Goal: Task Accomplishment & Management: Manage account settings

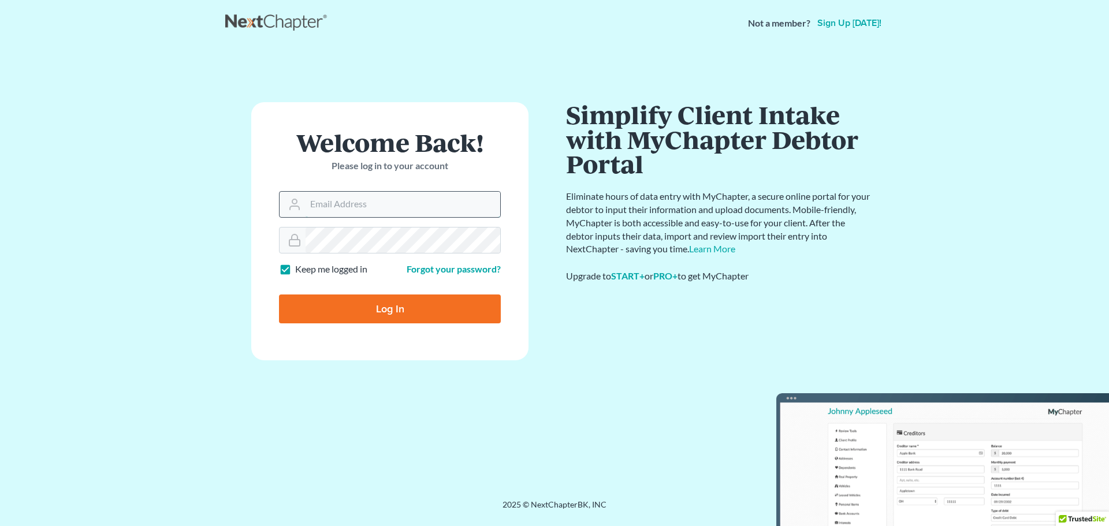
click at [351, 206] on input "Email Address" at bounding box center [403, 204] width 195 height 25
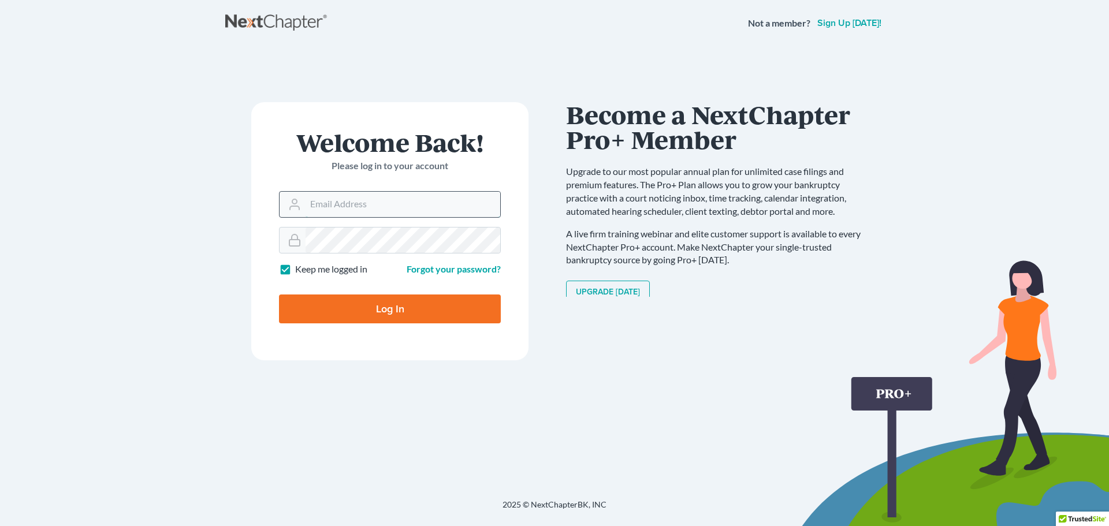
type input "[EMAIL_ADDRESS][DOMAIN_NAME]"
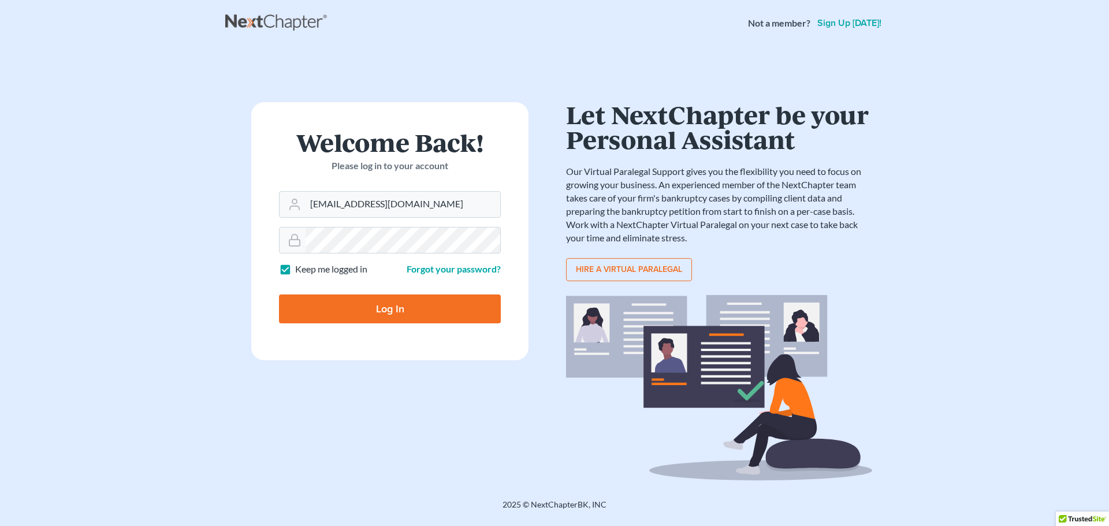
click at [394, 306] on input "Log In" at bounding box center [390, 309] width 222 height 29
type input "Thinking..."
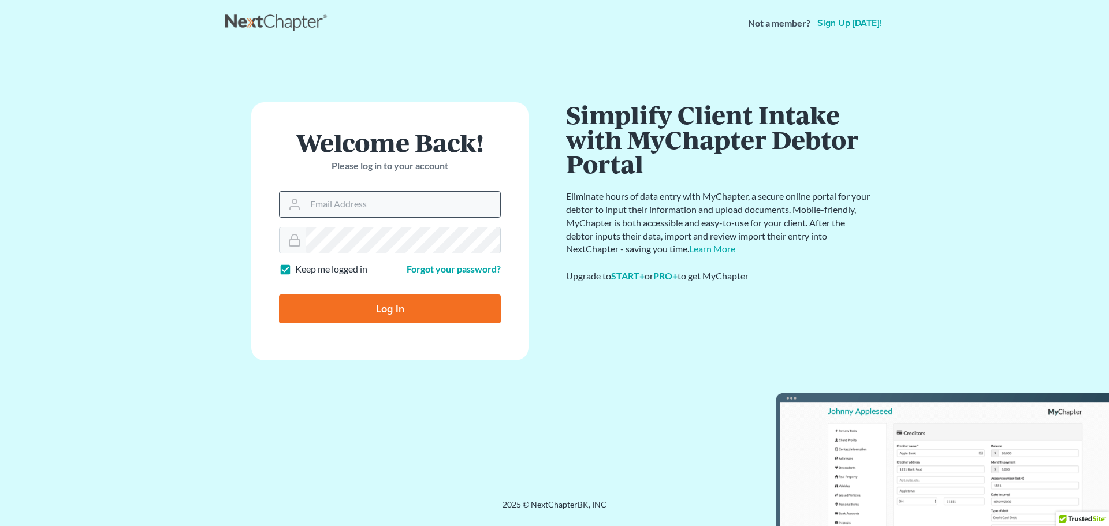
click at [314, 202] on input "Email Address" at bounding box center [403, 204] width 195 height 25
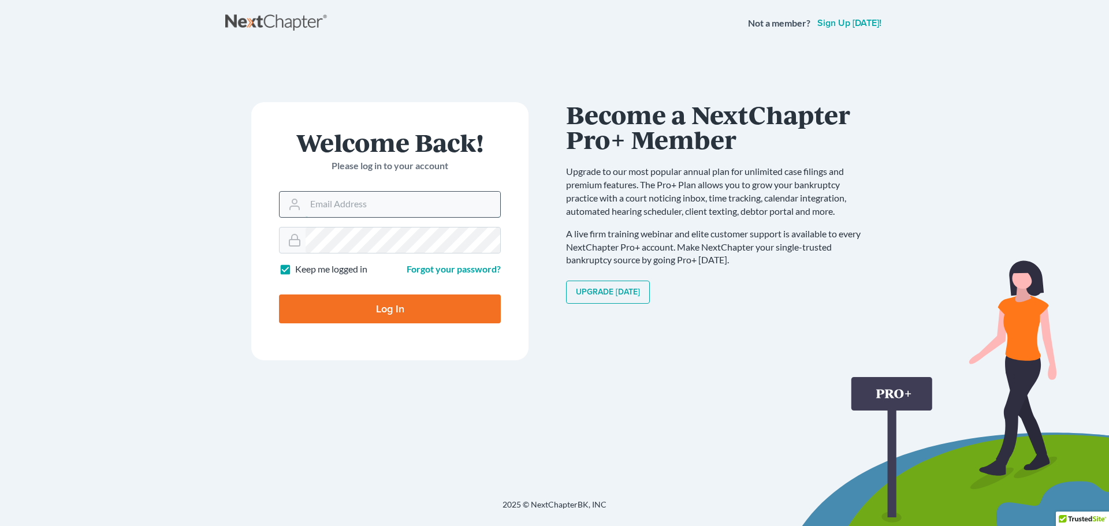
type input "[EMAIL_ADDRESS][DOMAIN_NAME]"
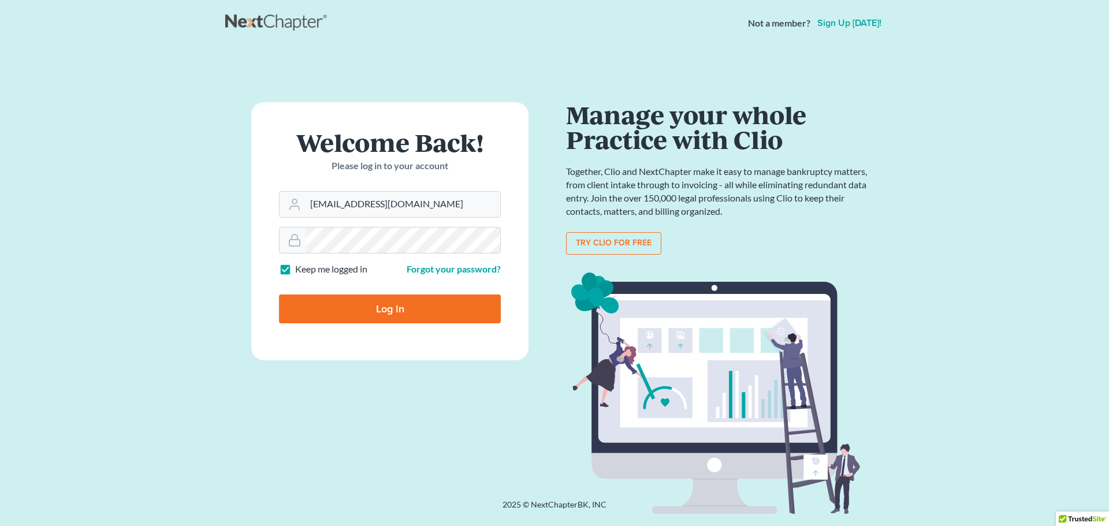
click at [1018, 161] on main "Welcome Back! Please log in to your account Email Address atwelllaw1@gmail.com …" at bounding box center [554, 258] width 1109 height 425
